Goal: Transaction & Acquisition: Purchase product/service

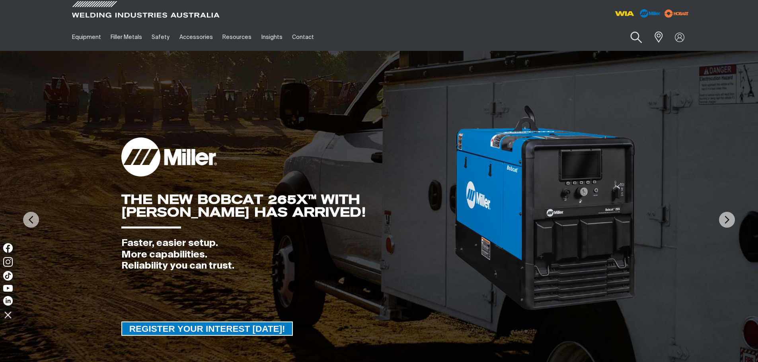
click at [639, 40] on button "Search products" at bounding box center [636, 37] width 32 height 23
click at [560, 35] on input "Search" at bounding box center [587, 37] width 122 height 18
paste input "WIA Austarc 24 3.2mm"
drag, startPoint x: 577, startPoint y: 37, endPoint x: 634, endPoint y: 35, distance: 57.3
click at [649, 35] on form "Search WIA Austarc 24 3.2mm When search results are available use up and down a…" at bounding box center [649, 37] width 0 height 19
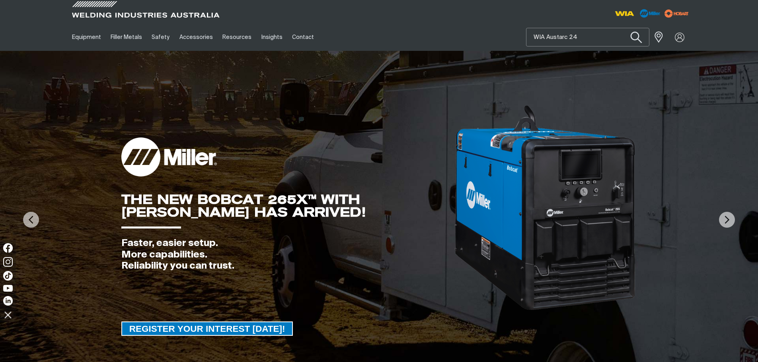
click at [620, 26] on button "Search products" at bounding box center [636, 37] width 32 height 23
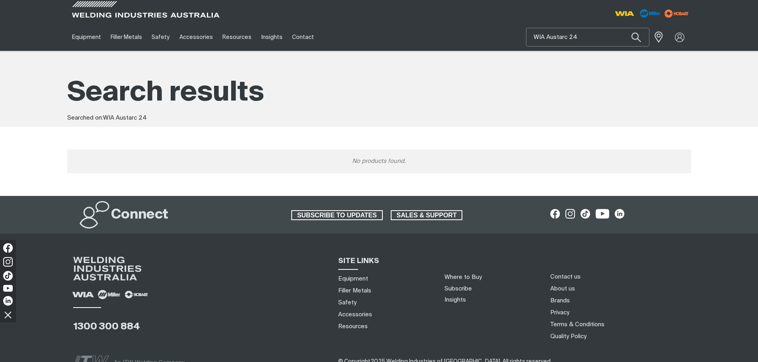
drag, startPoint x: 546, startPoint y: 37, endPoint x: 422, endPoint y: 45, distance: 124.8
click at [422, 45] on div "Equipment Stick Welders TIG Welders MIG Welders Multi-Process Welders Engine Dr…" at bounding box center [379, 36] width 624 height 27
type input "Austarc 24"
click at [622, 28] on button "Search products" at bounding box center [635, 37] width 27 height 19
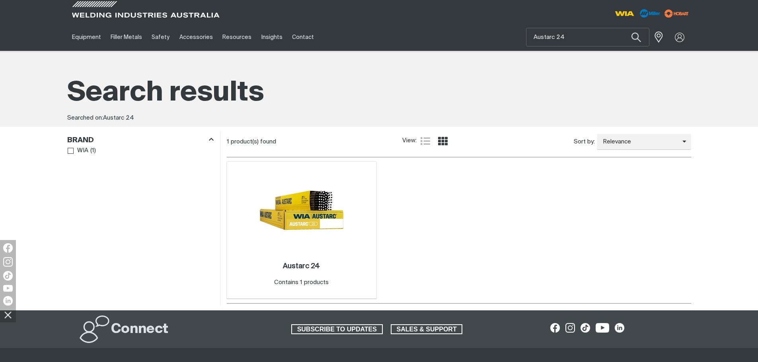
click at [315, 204] on img at bounding box center [301, 210] width 85 height 85
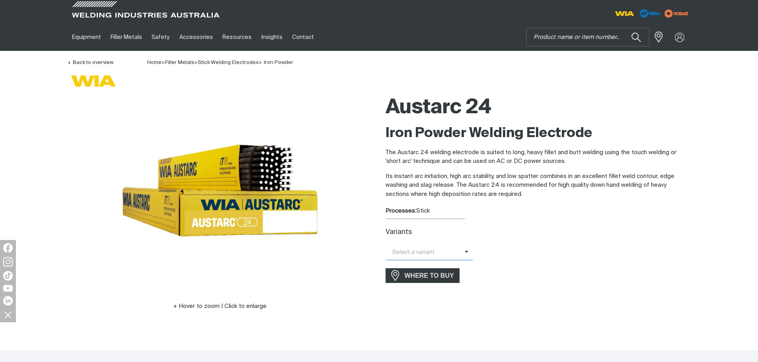
click at [424, 252] on span "Select a variant" at bounding box center [424, 252] width 79 height 9
click at [594, 229] on div "Variants" at bounding box center [537, 233] width 305 height 8
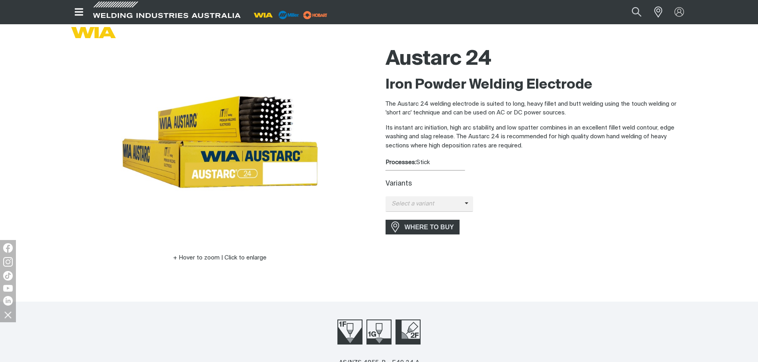
scroll to position [40, 0]
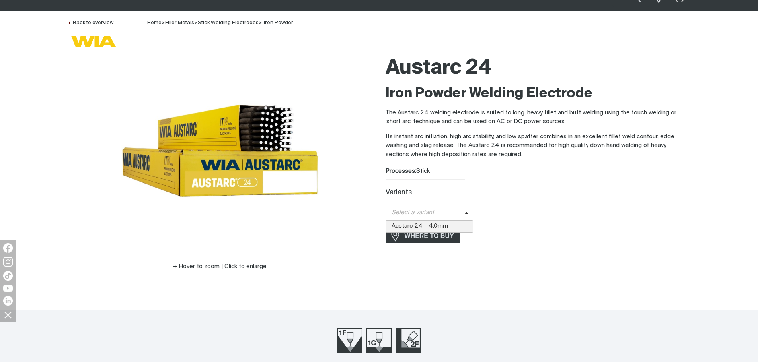
click at [415, 217] on span "Select a variant" at bounding box center [424, 212] width 79 height 9
click at [417, 229] on span "Austarc 24 - 4.0mm" at bounding box center [429, 227] width 88 height 12
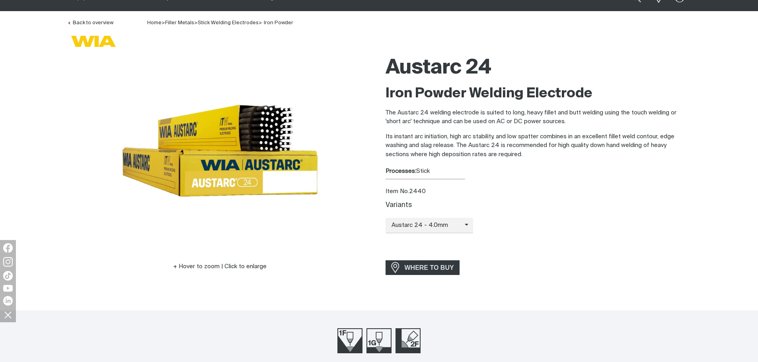
click at [533, 202] on div "Variants" at bounding box center [537, 206] width 305 height 8
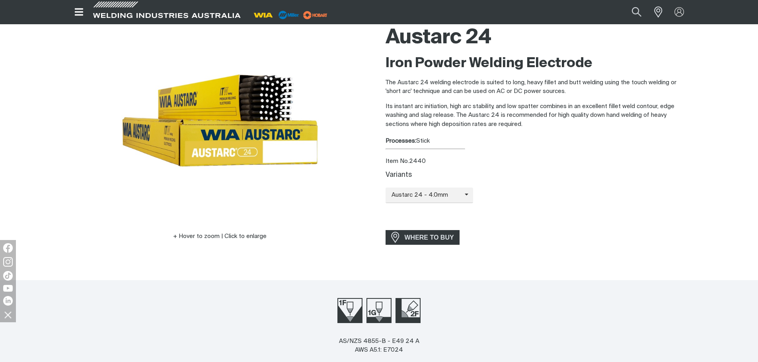
scroll to position [0, 0]
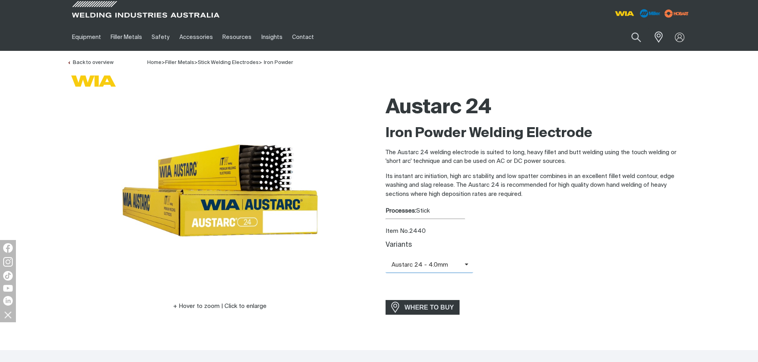
click at [442, 263] on span "Austarc 24 - 4.0mm" at bounding box center [424, 265] width 79 height 9
click at [546, 194] on p "Its instant arc initiation, high arc stability, and low spatter combines in an …" at bounding box center [537, 185] width 305 height 27
